Goal: Navigation & Orientation: Find specific page/section

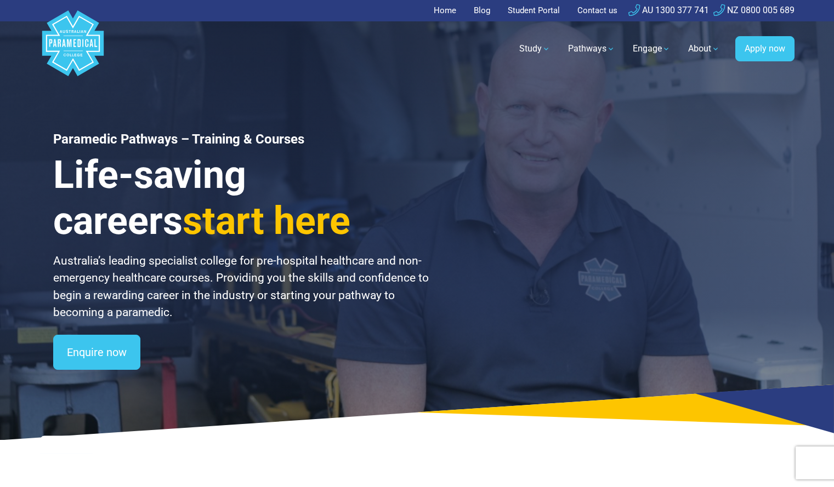
click at [542, 10] on link "Student Portal" at bounding box center [533, 10] width 65 height 21
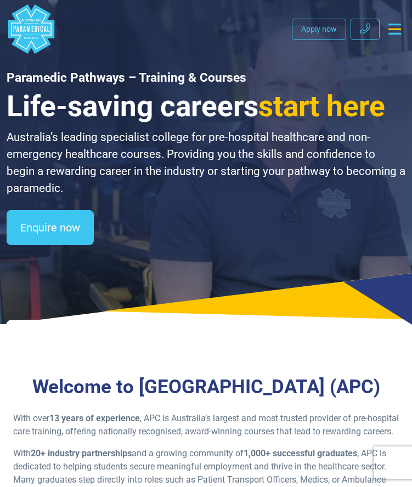
click at [398, 27] on icon "Toggle navigation" at bounding box center [394, 29] width 13 height 11
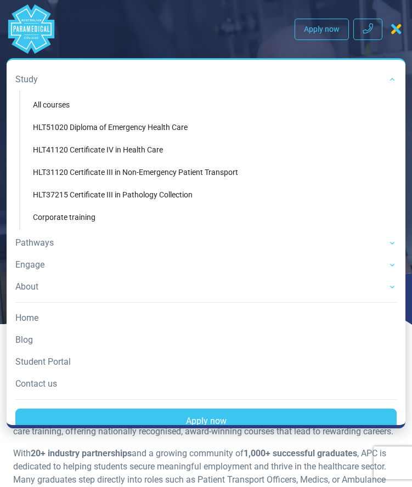
click at [389, 81] on link "Study" at bounding box center [205, 80] width 381 height 22
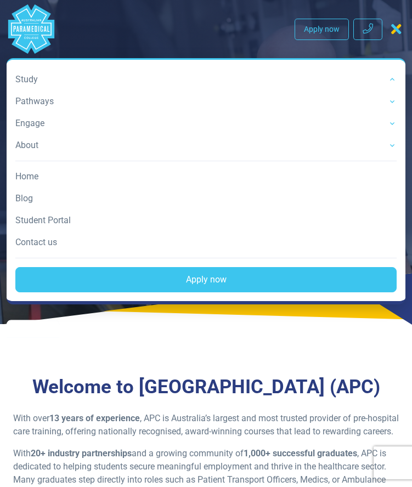
click at [389, 81] on link "Study" at bounding box center [205, 80] width 381 height 22
click at [71, 217] on link "Student Portal" at bounding box center [205, 220] width 381 height 22
